Goal: Transaction & Acquisition: Register for event/course

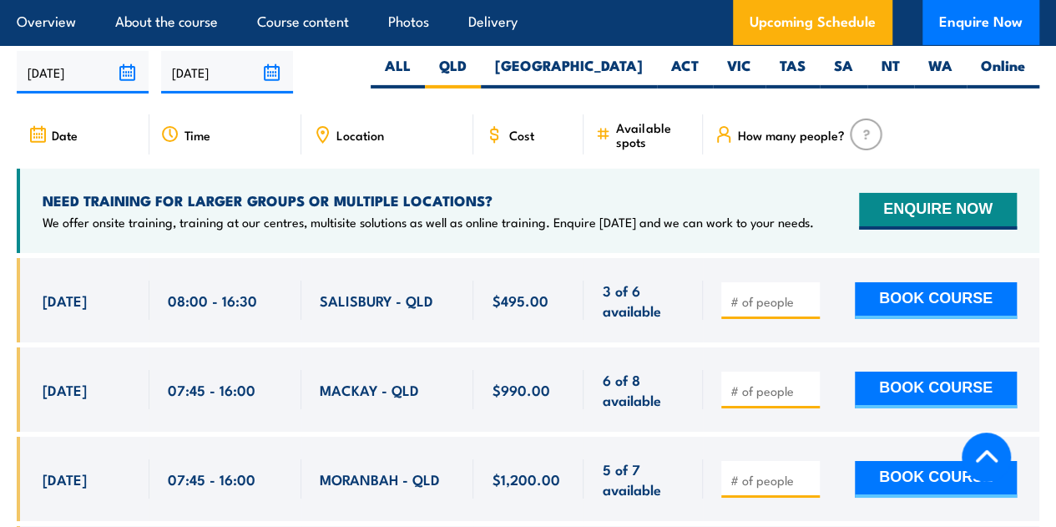
scroll to position [2790, 0]
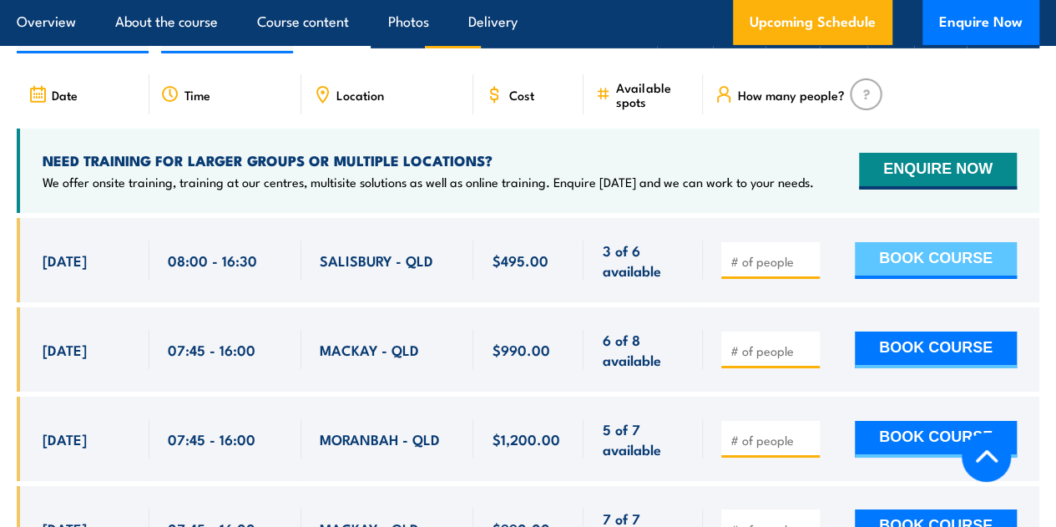
click at [948, 245] on button "BOOK COURSE" at bounding box center [935, 260] width 162 height 37
click at [751, 256] on input "number" at bounding box center [771, 261] width 83 height 17
type input "1"
click at [968, 253] on button "BOOK COURSE" at bounding box center [935, 260] width 162 height 37
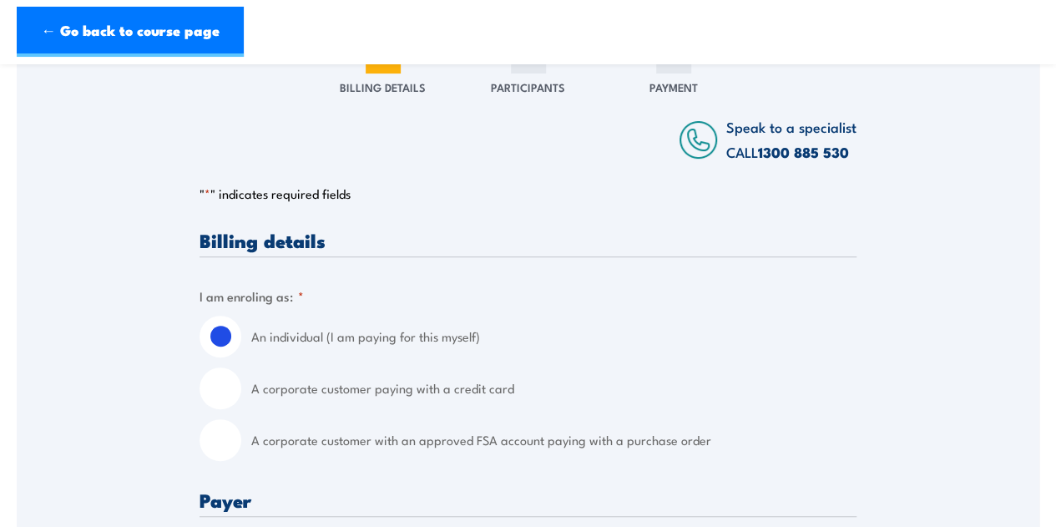
scroll to position [313, 0]
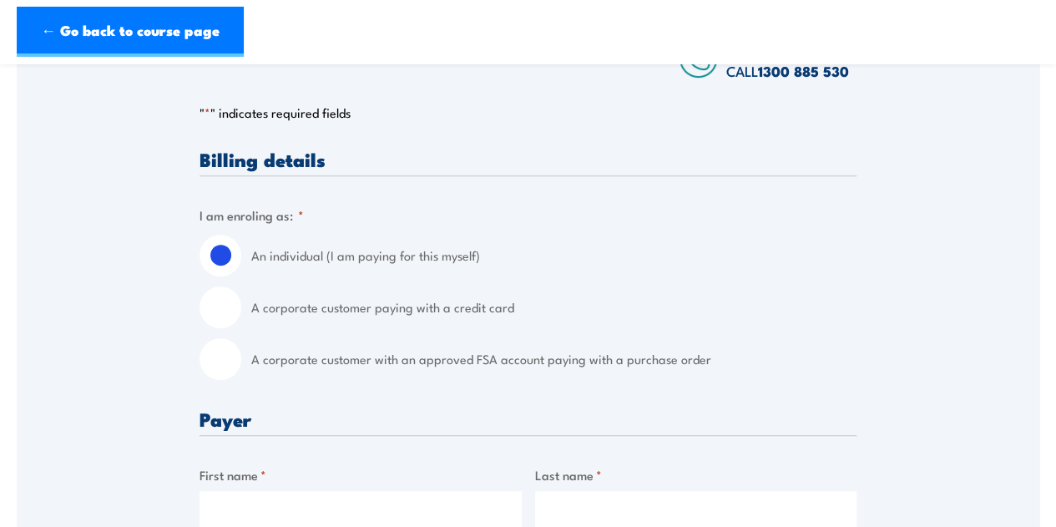
click at [221, 321] on input "A corporate customer paying with a credit card" at bounding box center [220, 307] width 42 height 42
radio input "true"
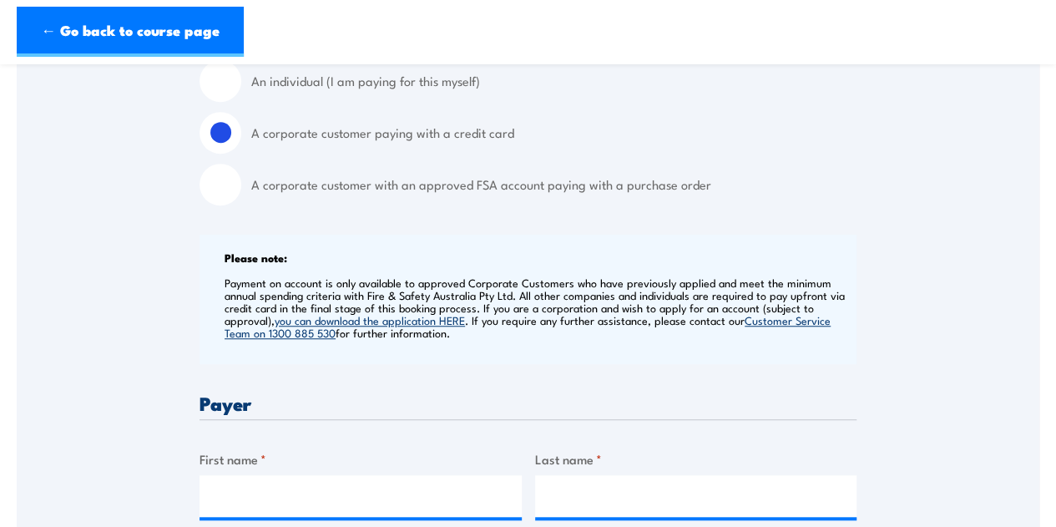
scroll to position [501, 0]
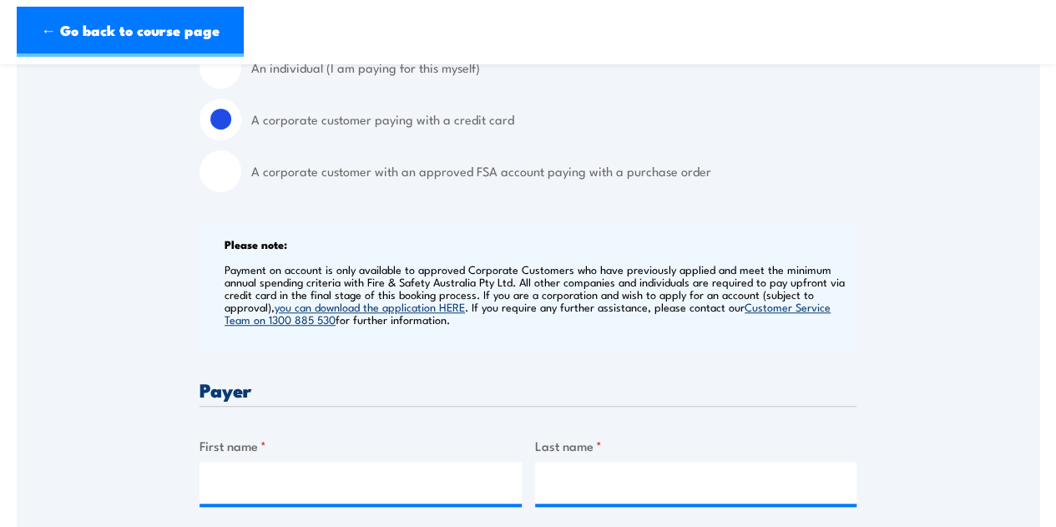
click at [209, 185] on input "A corporate customer with an approved FSA account paying with a purchase order" at bounding box center [220, 171] width 42 height 42
radio input "true"
click at [222, 132] on input "A corporate customer paying with a credit card" at bounding box center [220, 119] width 42 height 42
radio input "true"
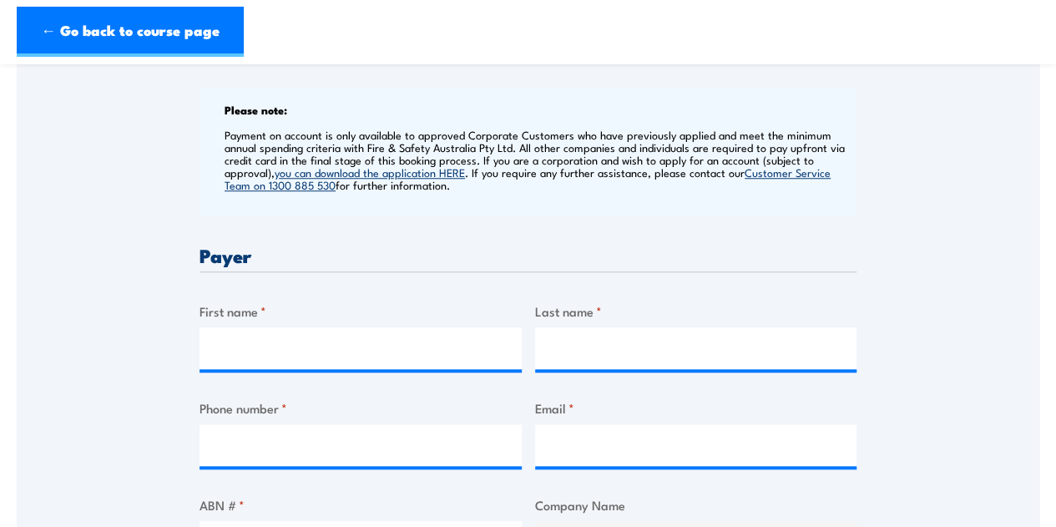
scroll to position [709, 0]
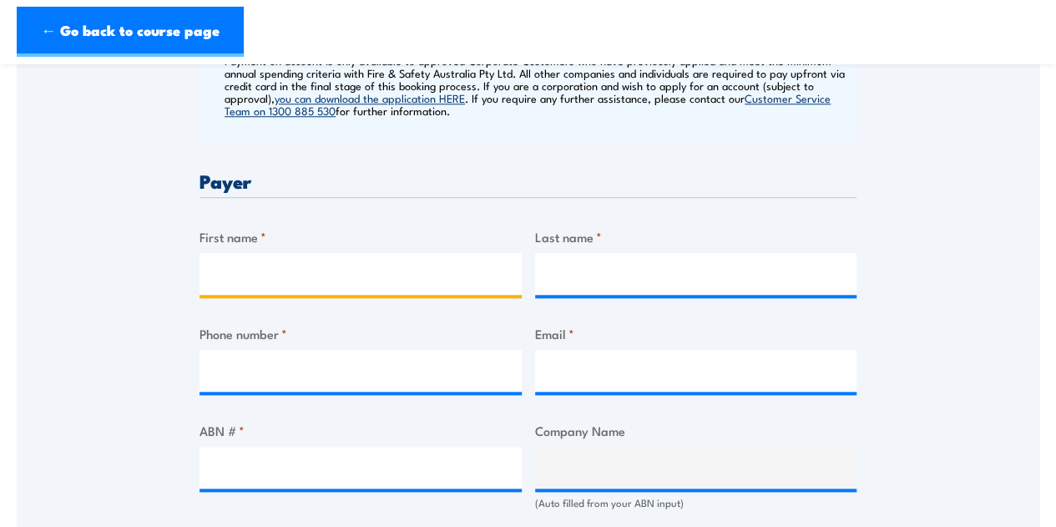
click at [315, 288] on input "First name *" at bounding box center [360, 274] width 322 height 42
type input "Maria"
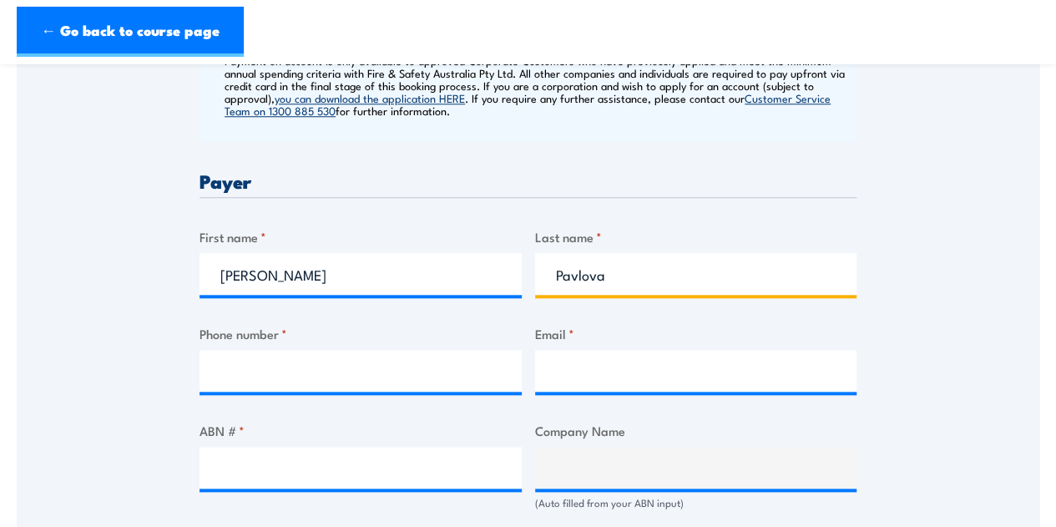
type input "Pavlova"
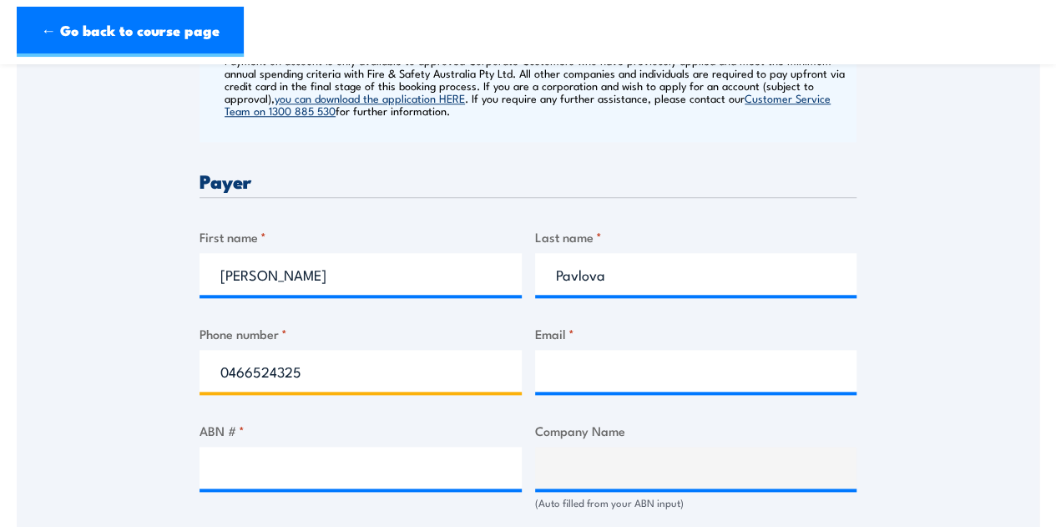
type input "0466524325"
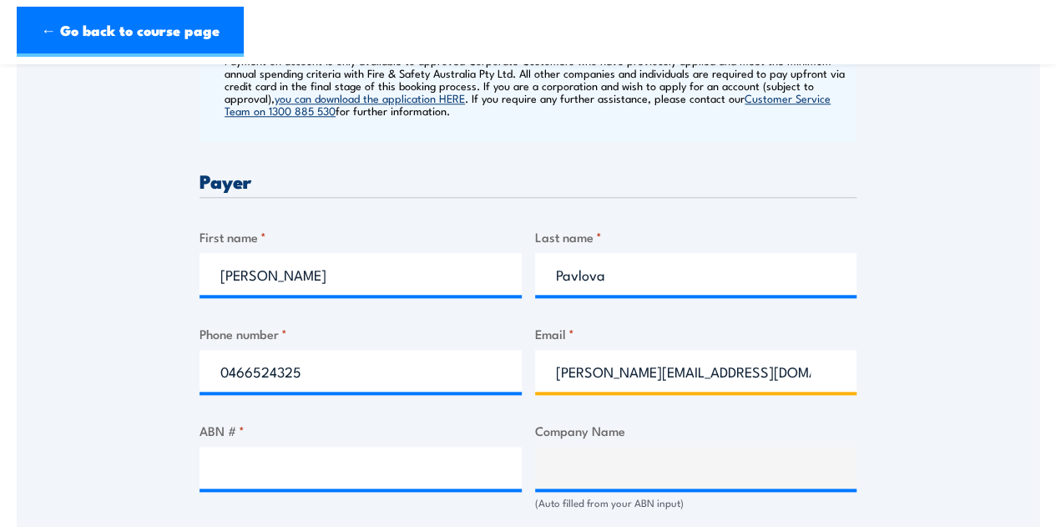
type input "maria.pavlova@formulainteriors.com.au"
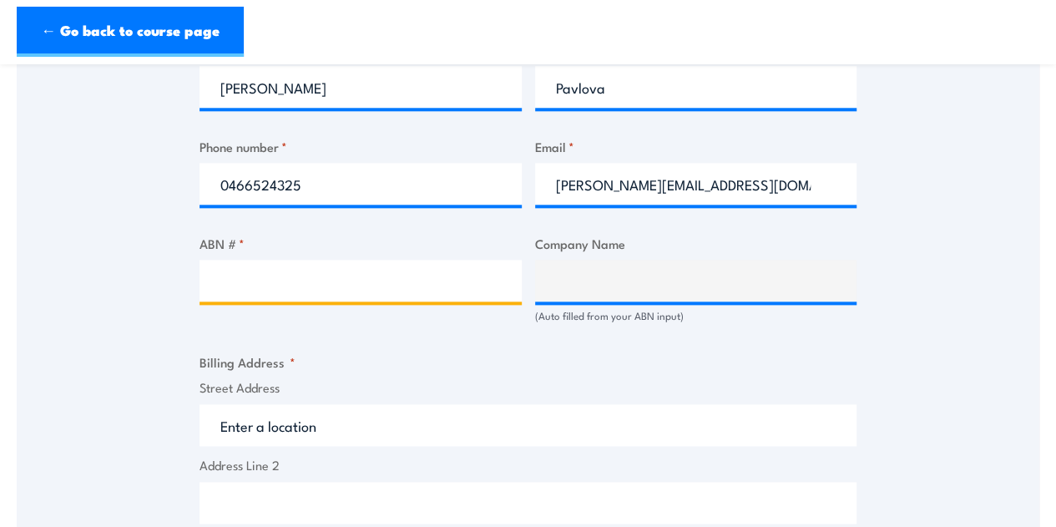
scroll to position [897, 0]
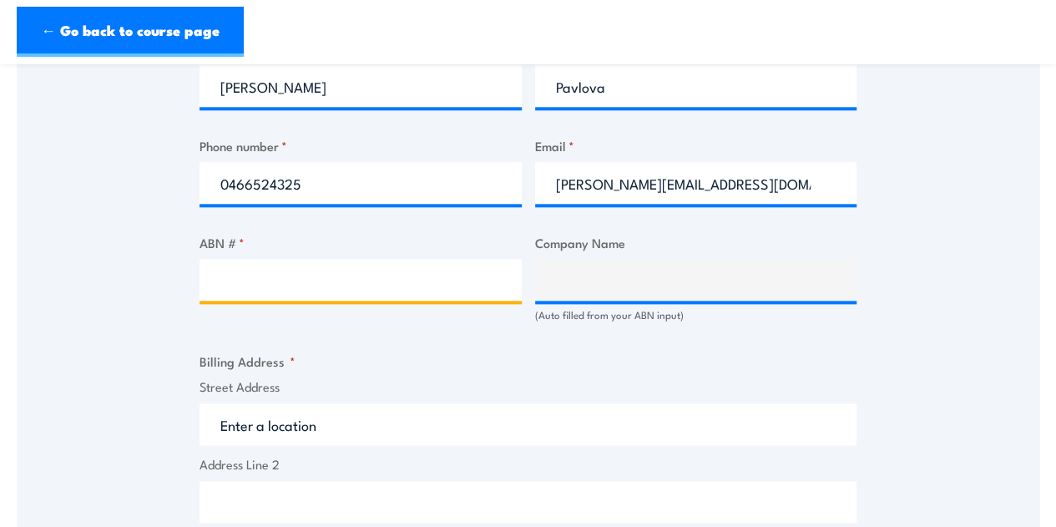
click at [261, 283] on input "ABN # *" at bounding box center [360, 280] width 322 height 42
click at [347, 441] on input "Street Address" at bounding box center [527, 424] width 657 height 42
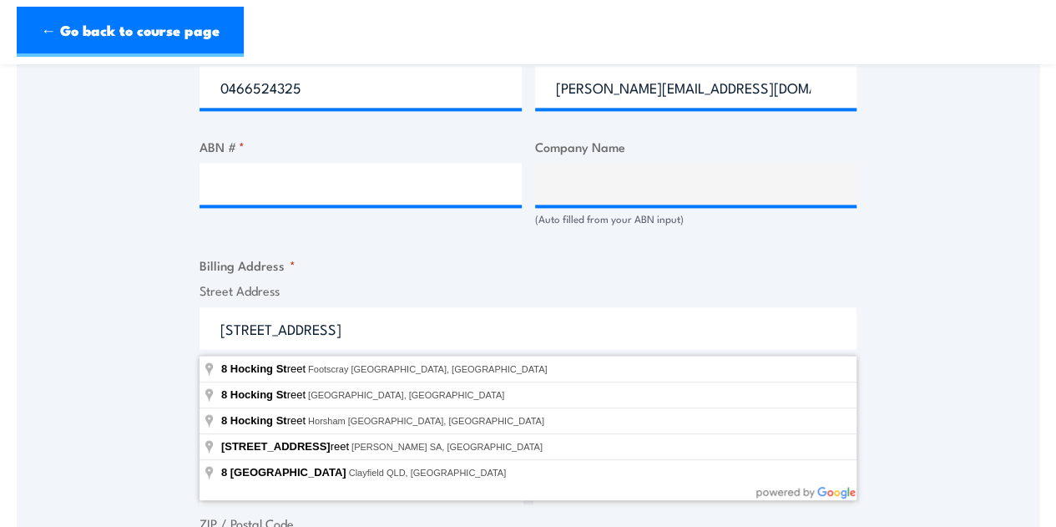
scroll to position [1001, 0]
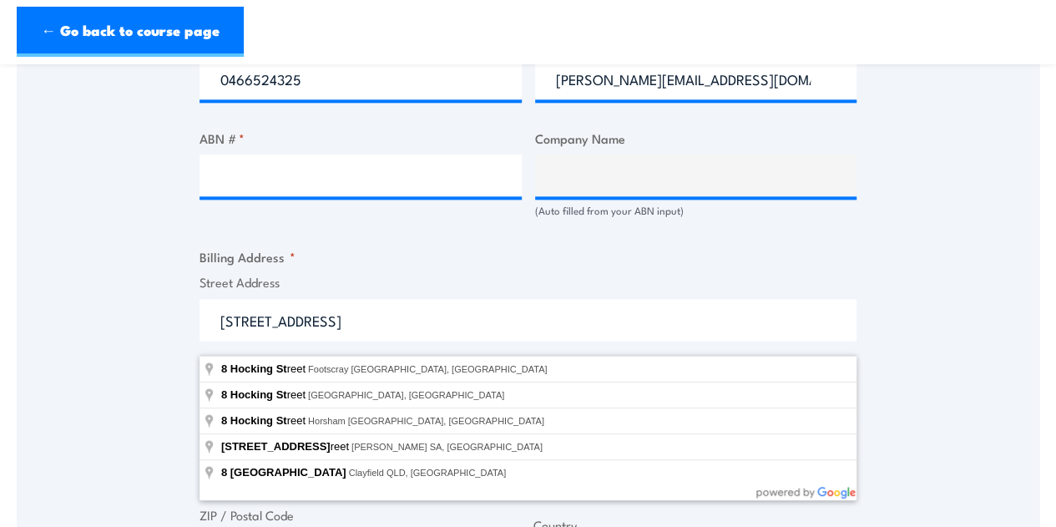
click at [275, 338] on input "8 hocking st" at bounding box center [527, 320] width 657 height 42
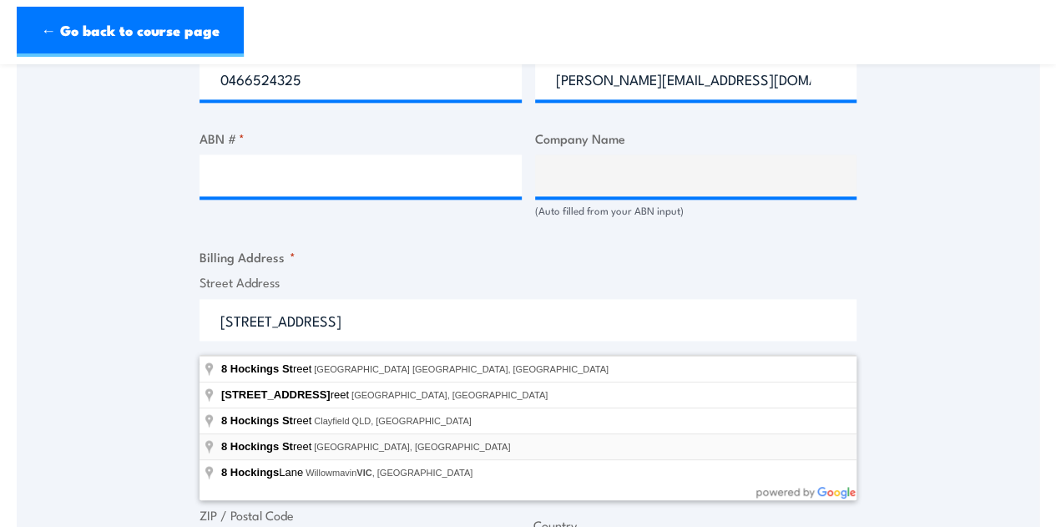
type input "8 Hockings Street, South Brisbane QLD, Australia"
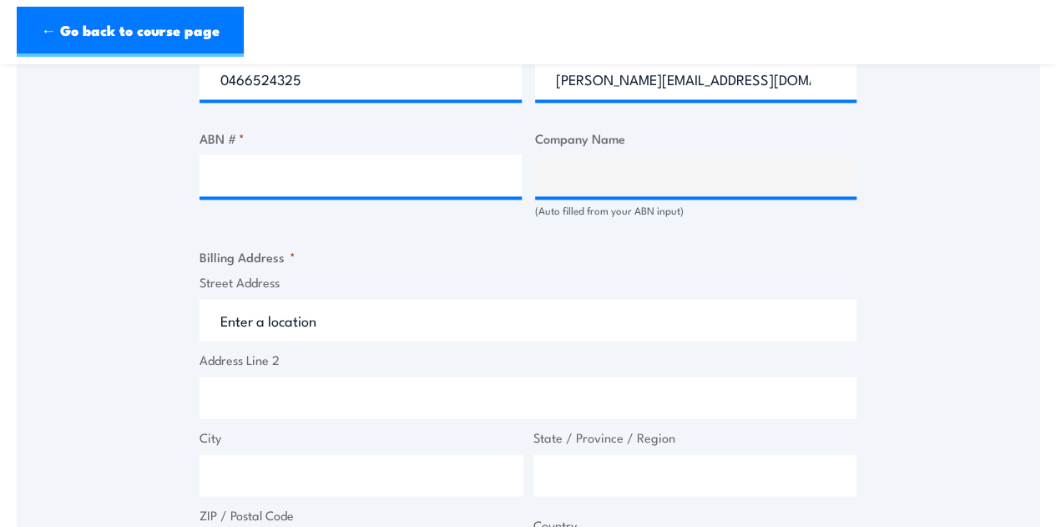
type input "8 Hockings St"
type input "South Brisbane"
type input "Queensland"
type input "4101"
select select "Australia"
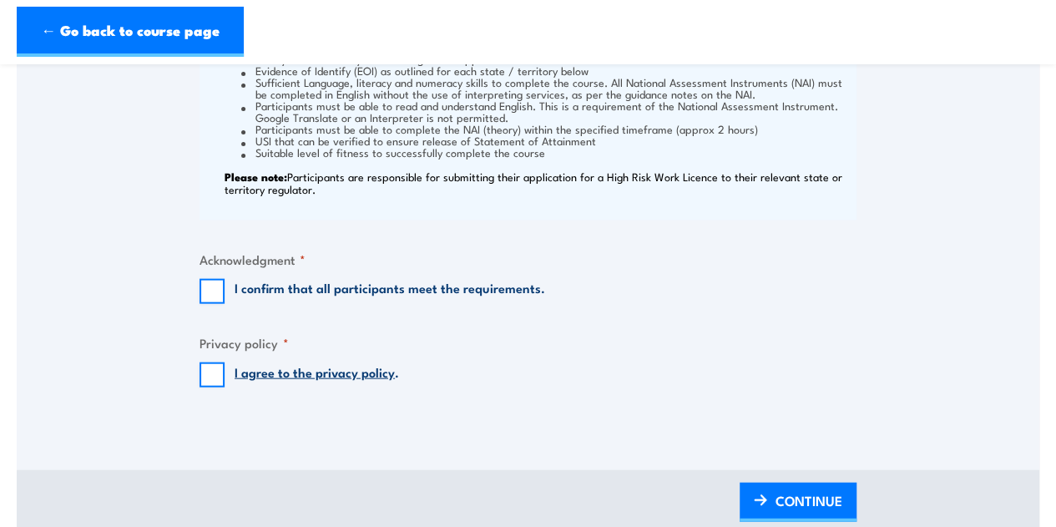
scroll to position [1794, 0]
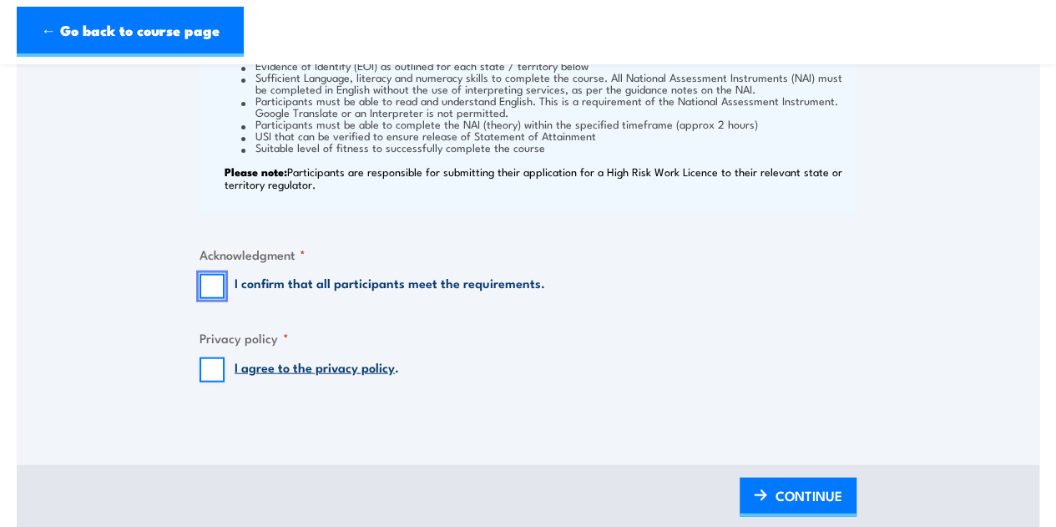
click at [212, 299] on input "I confirm that all participants meet the requirements." at bounding box center [211, 286] width 25 height 25
checkbox input "true"
click at [214, 382] on input "I agree to the privacy policy ." at bounding box center [211, 369] width 25 height 25
checkbox input "true"
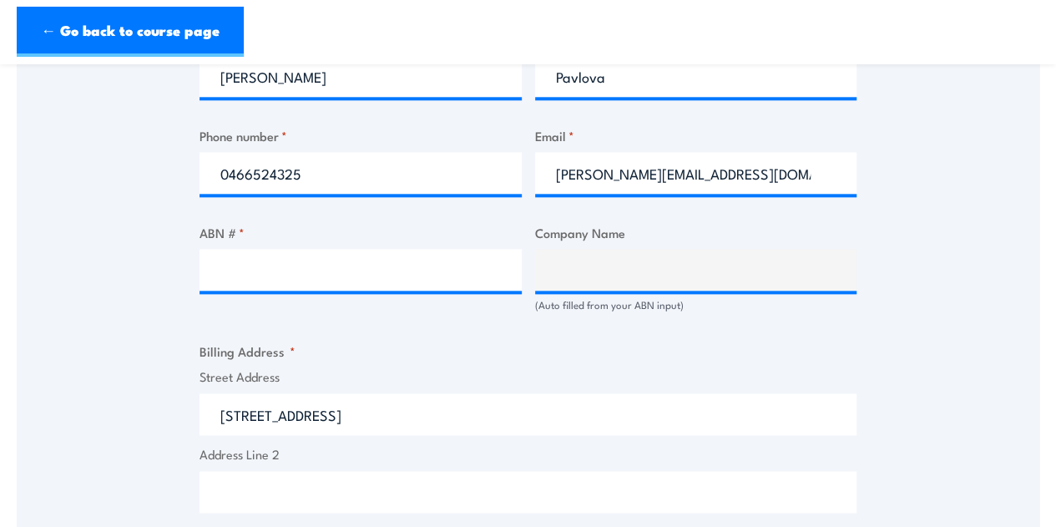
scroll to position [897, 0]
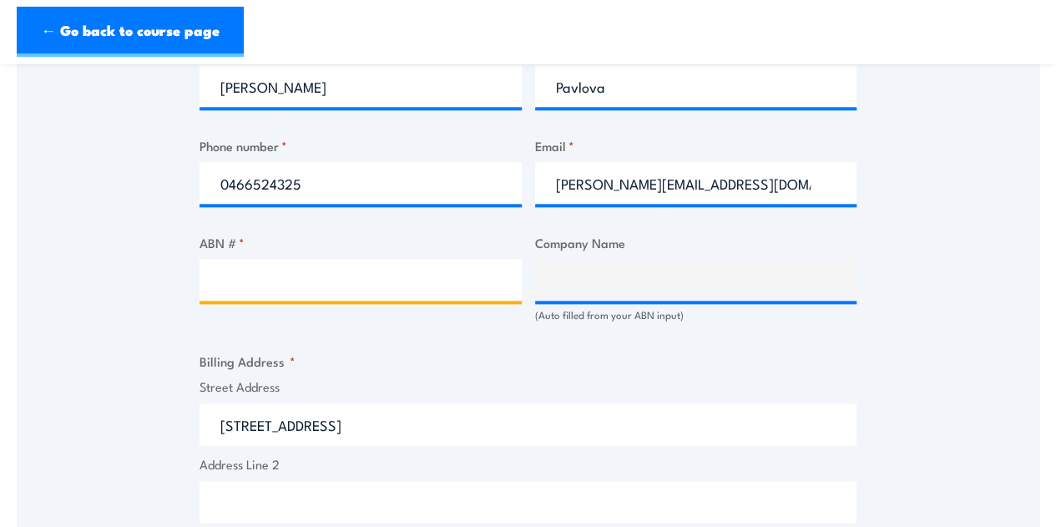
click at [234, 287] on input "ABN # *" at bounding box center [360, 280] width 322 height 42
click at [237, 300] on input "ABN # *" at bounding box center [360, 280] width 322 height 42
paste input "91 128 925 066"
type input "91 128 925 066"
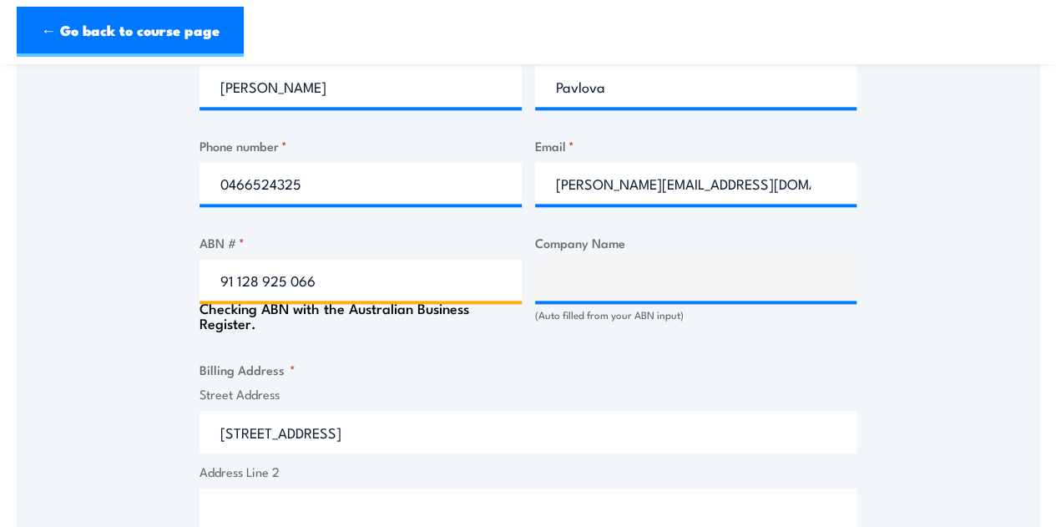
type input "FORMULA INTERIORS PTY LTD"
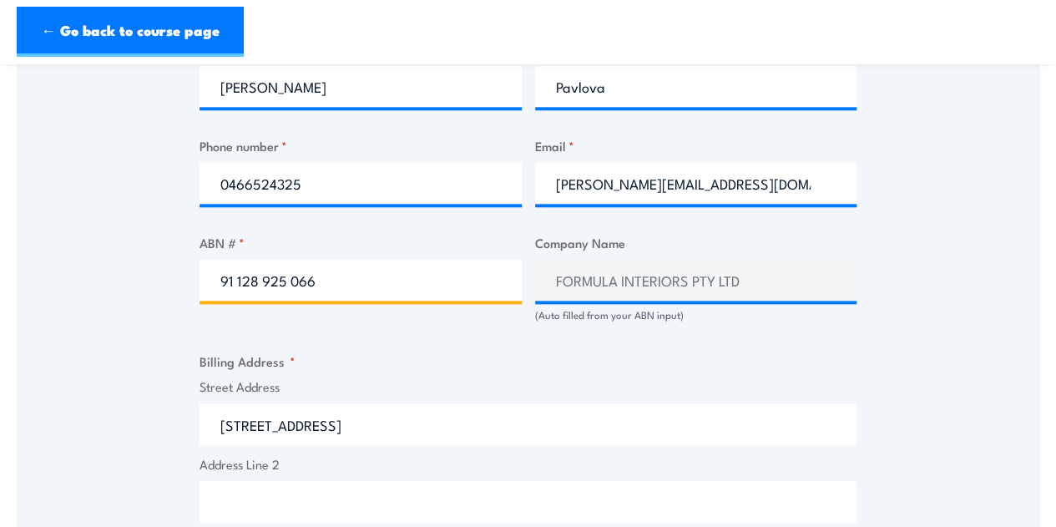
click at [290, 293] on input "91 128 925 066" at bounding box center [360, 280] width 322 height 42
type input "91 128 925 066"
click at [779, 375] on fieldset "Billing Address * Street Address 8 Hockings St Address Line 2 City South Brisba…" at bounding box center [527, 513] width 657 height 325
click at [519, 361] on div "Billing details I am enroling as: * An individual (I am paying for this myself)…" at bounding box center [527, 436] width 657 height 1743
click at [474, 322] on div "ABN # * 91 128 925 066" at bounding box center [360, 277] width 322 height 89
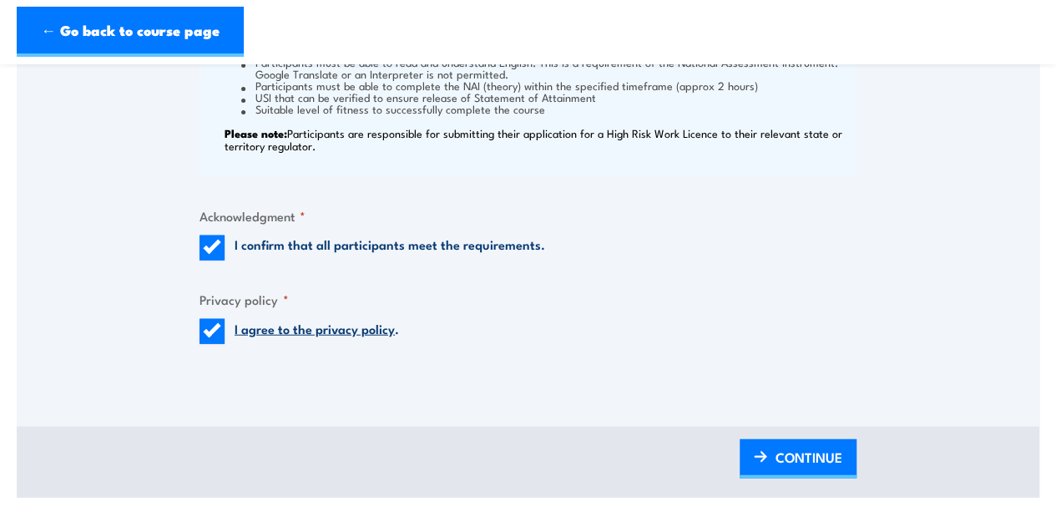
scroll to position [1898, 0]
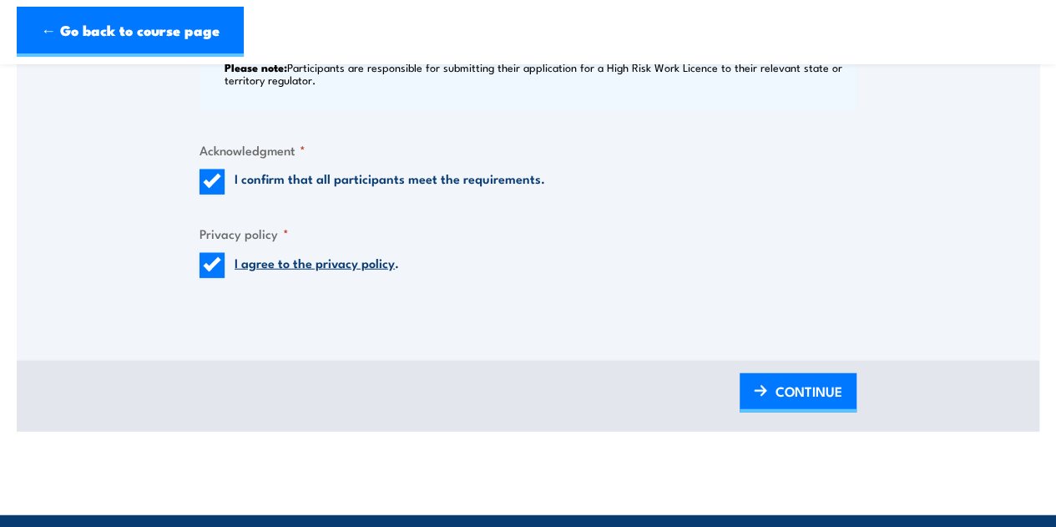
drag, startPoint x: 808, startPoint y: 404, endPoint x: 561, endPoint y: 351, distance: 252.5
click at [808, 404] on span "CONTINUE" at bounding box center [808, 391] width 67 height 44
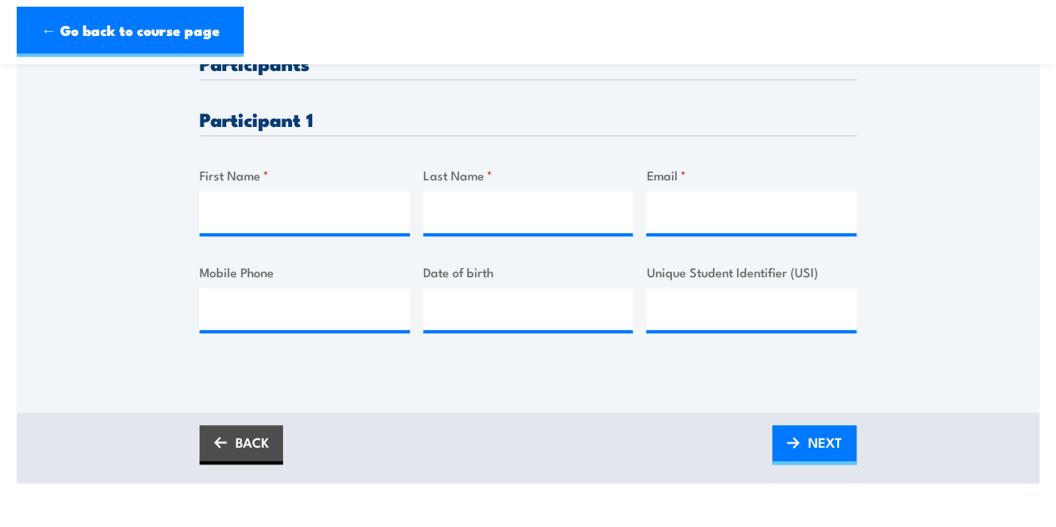
scroll to position [396, 0]
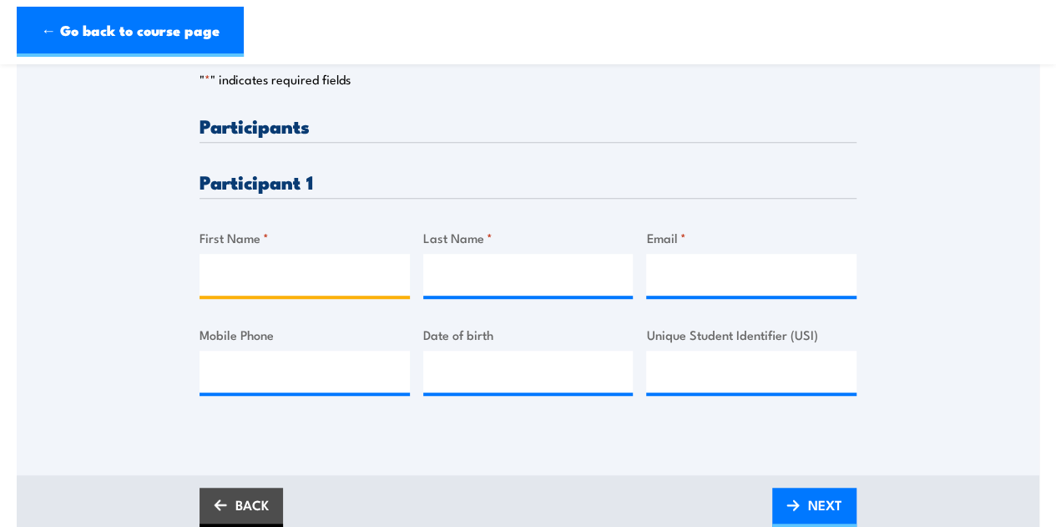
click at [275, 278] on input "First Name *" at bounding box center [304, 275] width 210 height 42
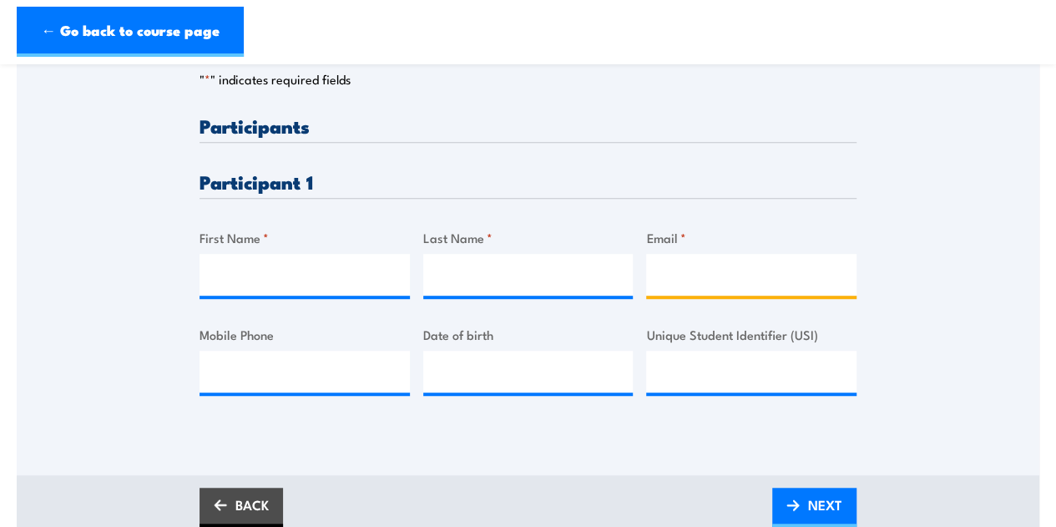
click at [696, 283] on input "Email *" at bounding box center [751, 275] width 210 height 42
paste input "brandon.cozens@formulainteriors.com.au"
type input "brandon.cozens@formulainteriors.com.au"
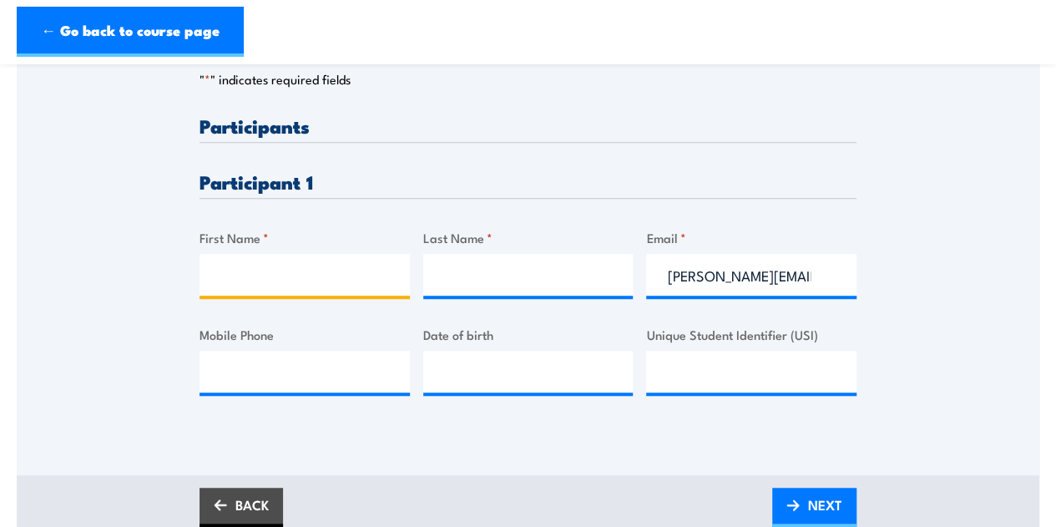
click at [219, 290] on input "First Name *" at bounding box center [304, 275] width 210 height 42
type input "Brandon"
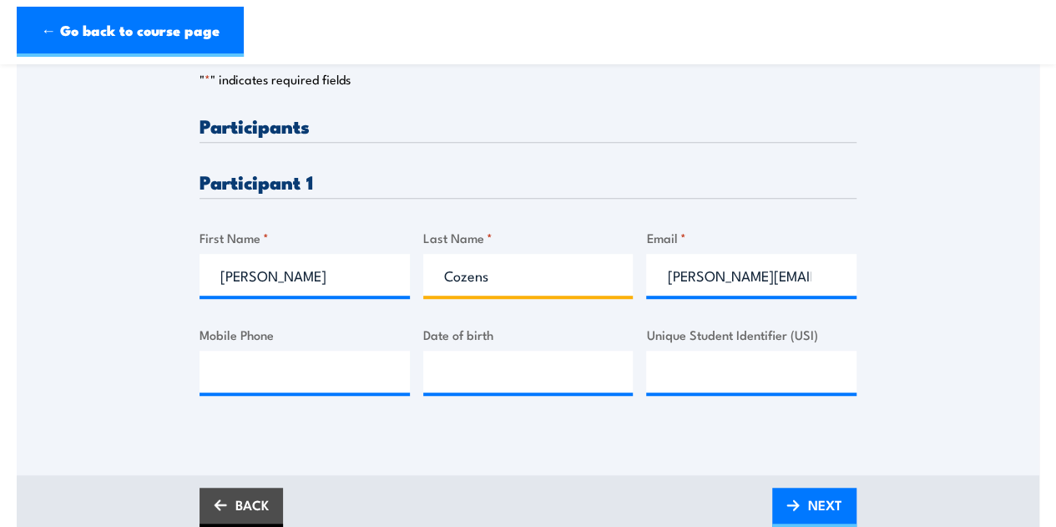
type input "Cozens"
